Goal: Information Seeking & Learning: Learn about a topic

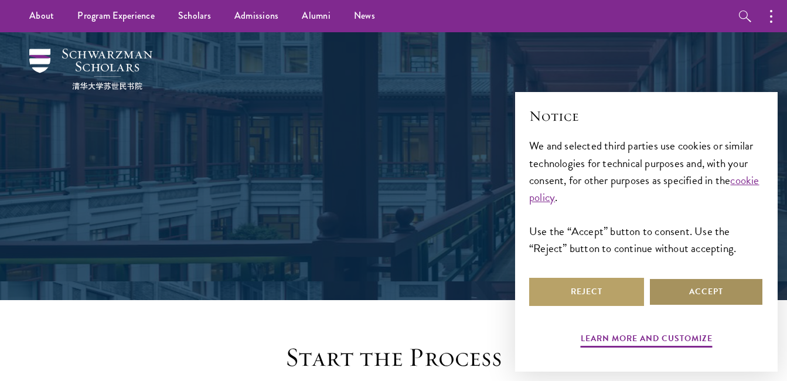
click at [704, 292] on button "Accept" at bounding box center [706, 292] width 115 height 28
